Goal: Information Seeking & Learning: Learn about a topic

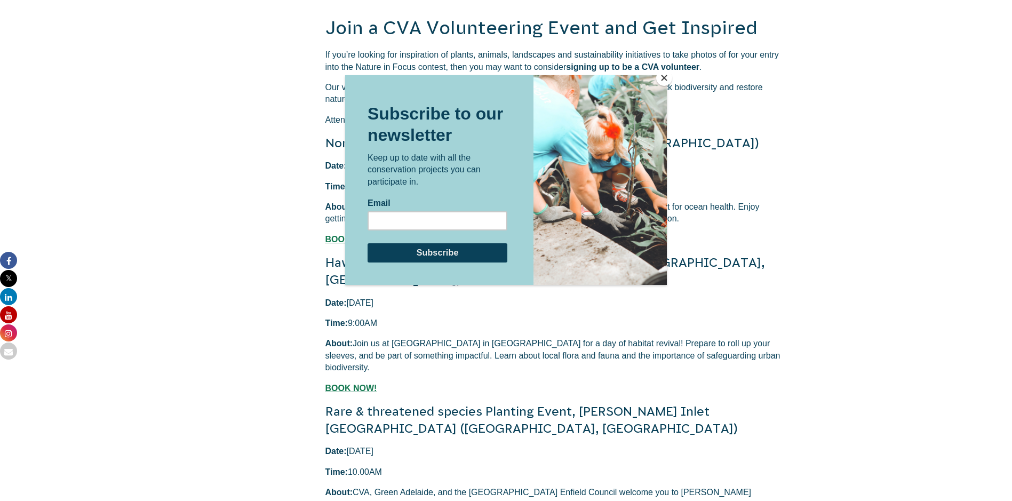
scroll to position [2134, 0]
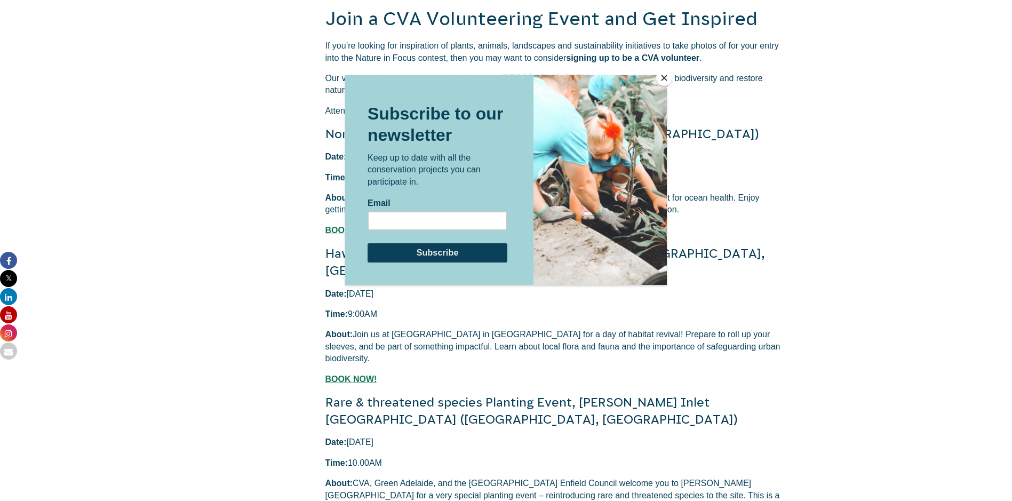
click at [660, 78] on button "Close" at bounding box center [664, 78] width 16 height 16
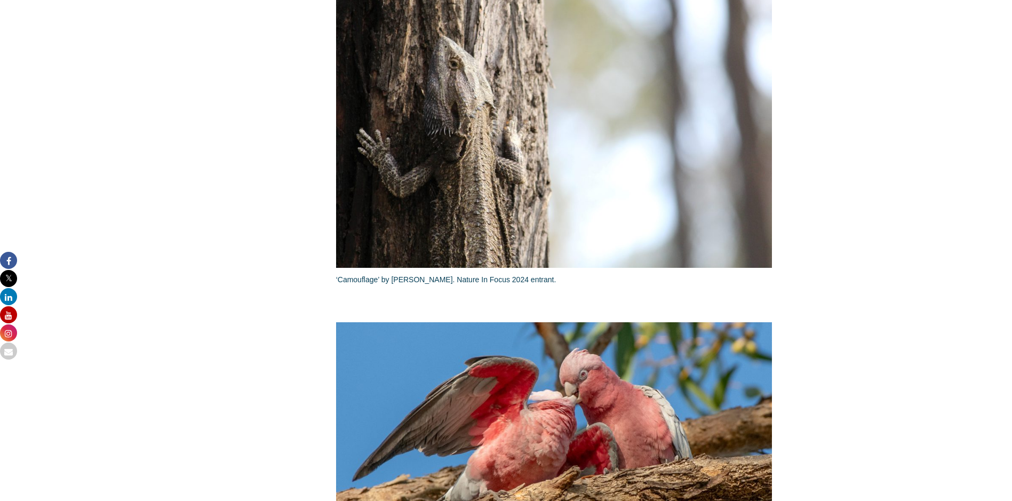
scroll to position [800, 0]
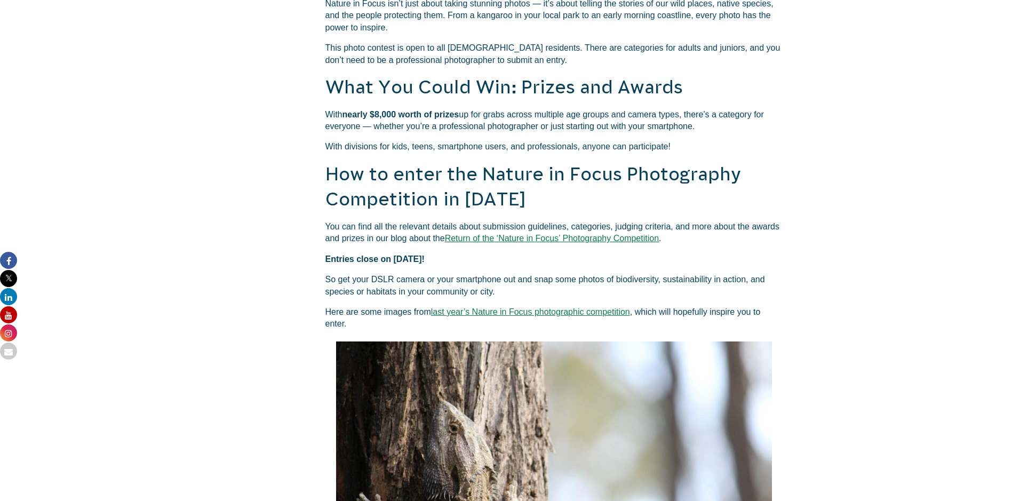
click at [585, 243] on link "Return of the ‘Nature in Focus’ Photography Competition" at bounding box center [552, 238] width 214 height 9
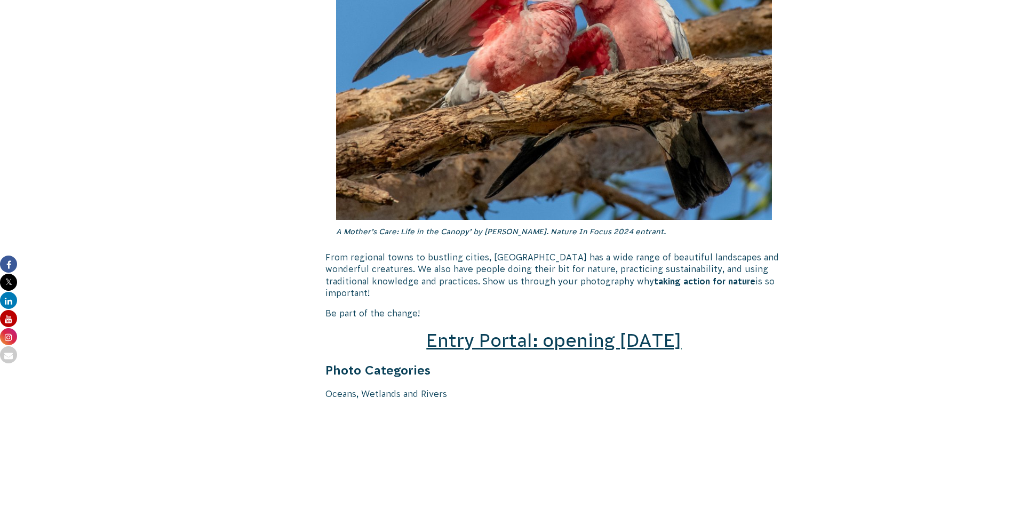
scroll to position [1280, 0]
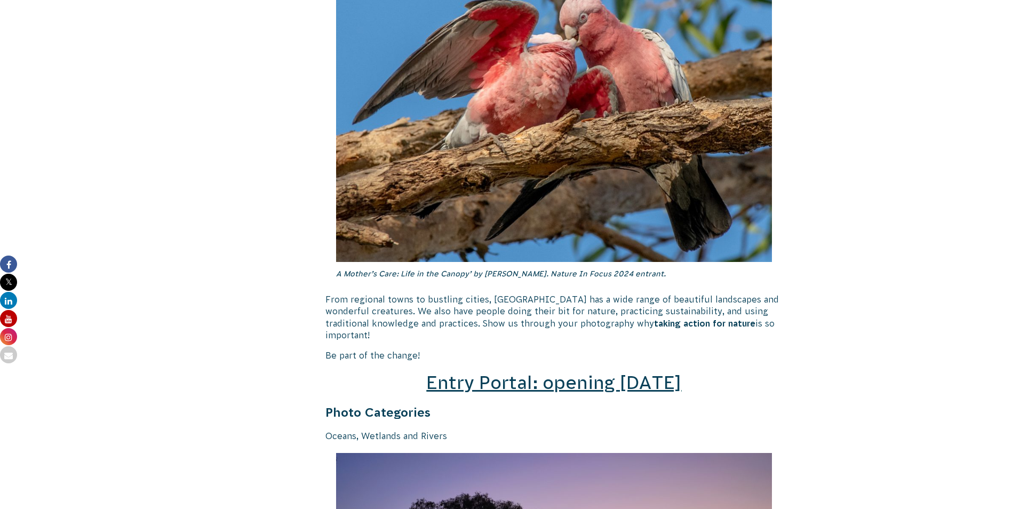
click at [646, 372] on span "Entry Portal: opening [DATE]" at bounding box center [553, 382] width 255 height 20
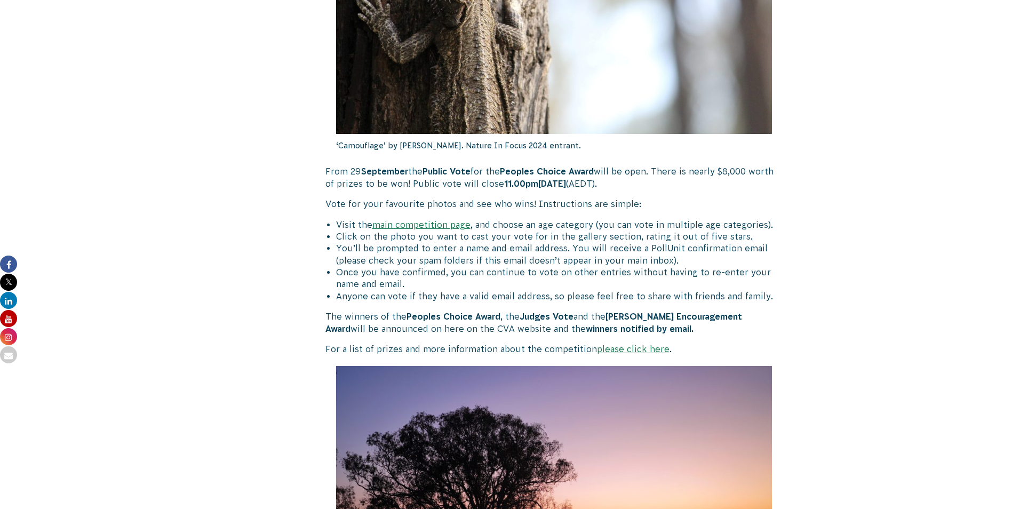
scroll to position [427, 0]
